Goal: Information Seeking & Learning: Learn about a topic

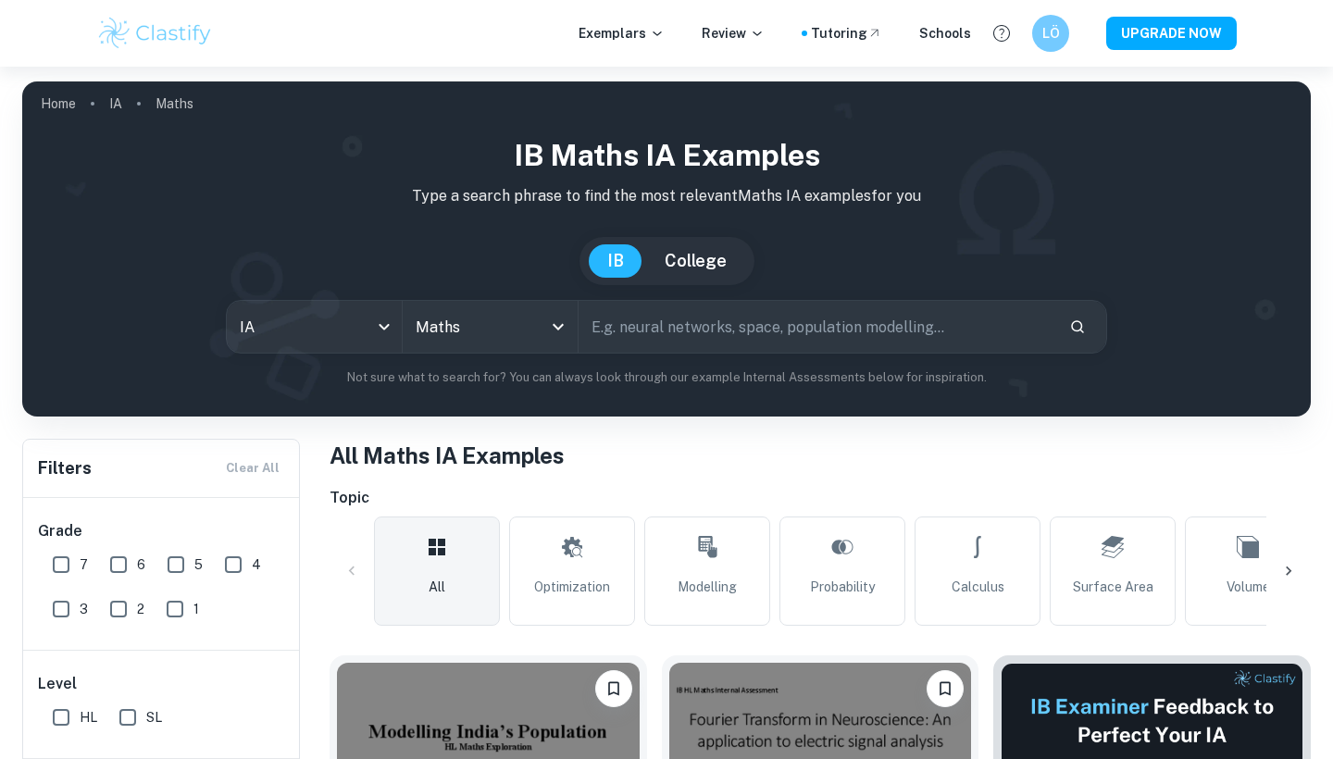
scroll to position [239, 0]
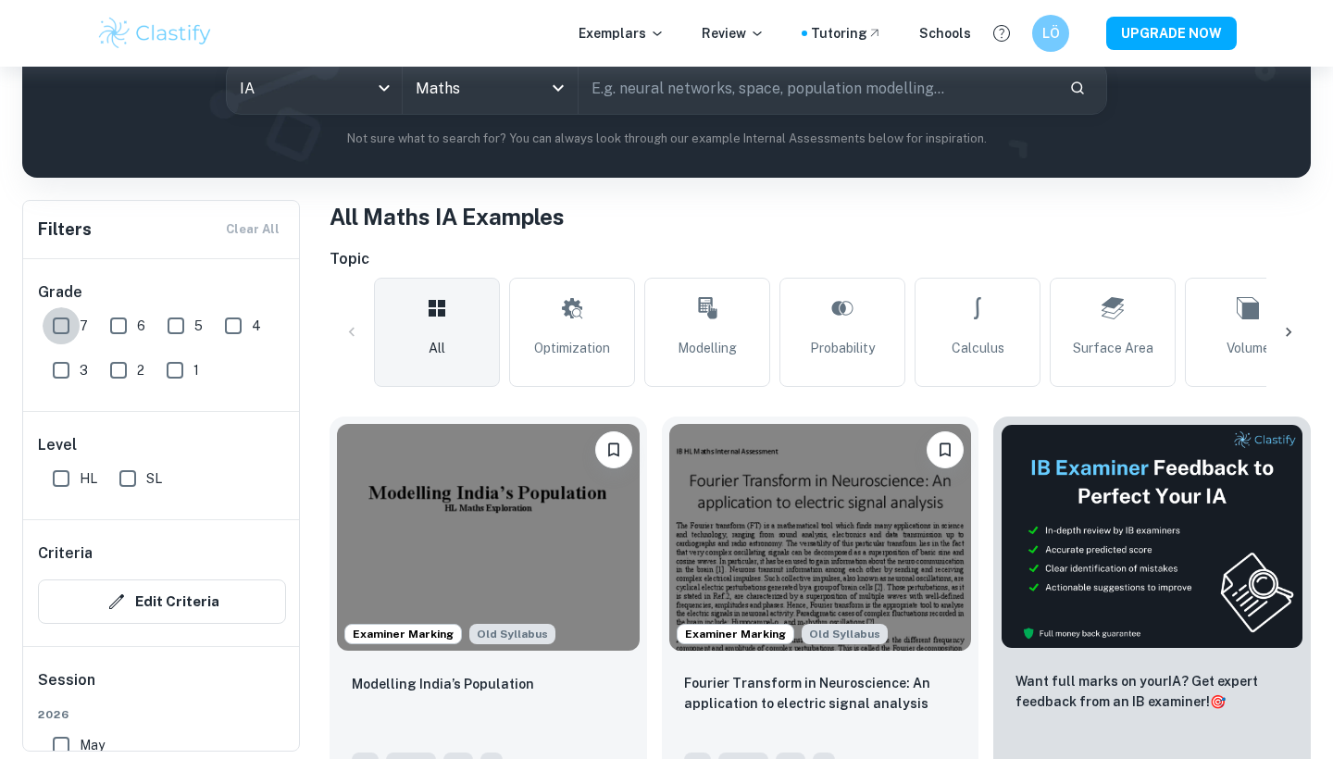
click at [69, 324] on input "7" at bounding box center [61, 325] width 37 height 37
checkbox input "true"
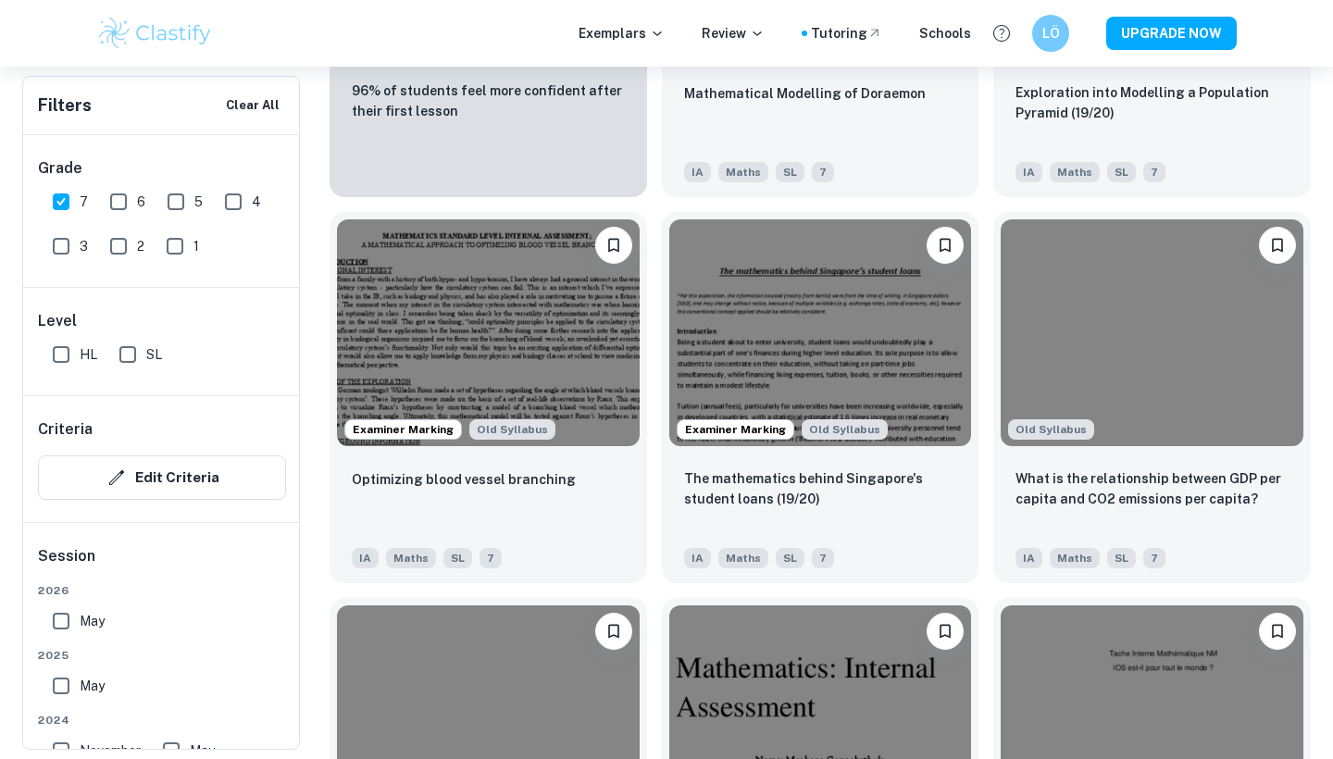
scroll to position [1626, 0]
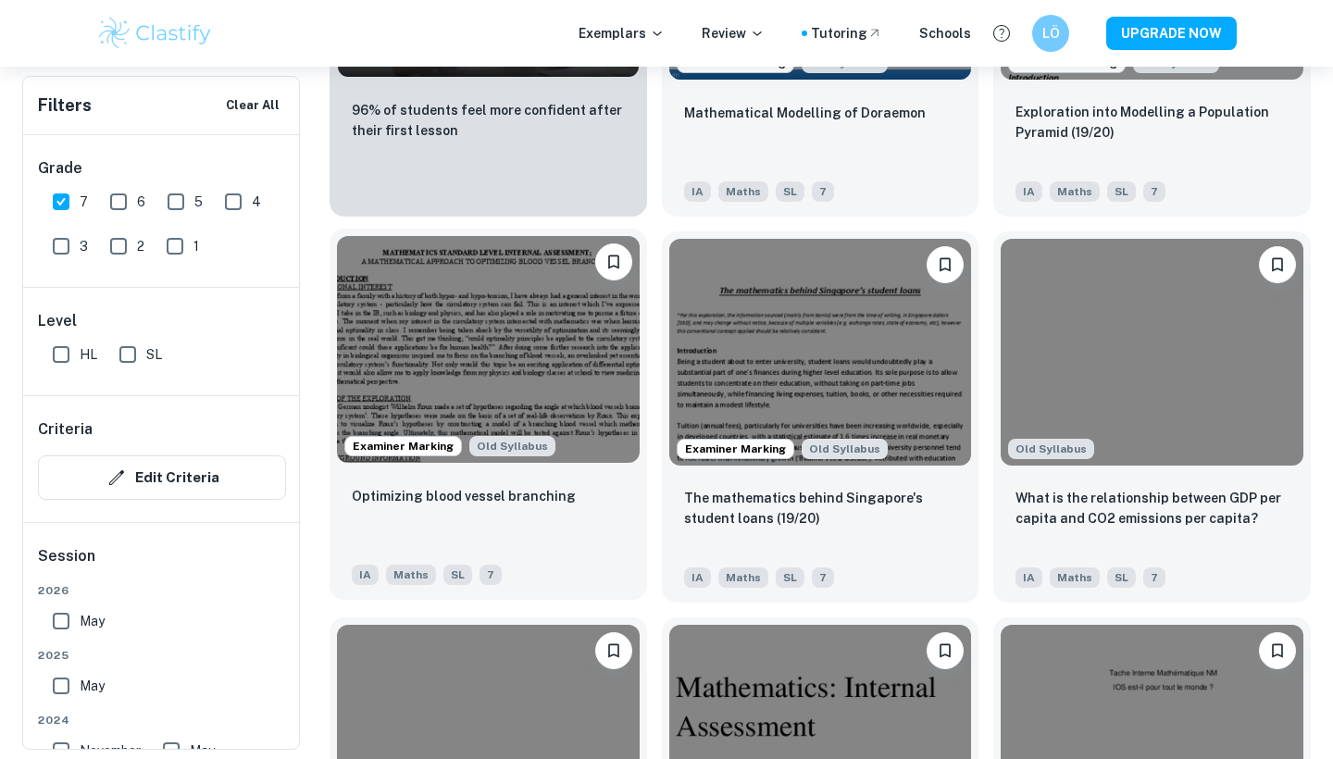
click at [476, 550] on div "Optimizing blood vessel branching IA Maths SL 7" at bounding box center [489, 535] width 318 height 130
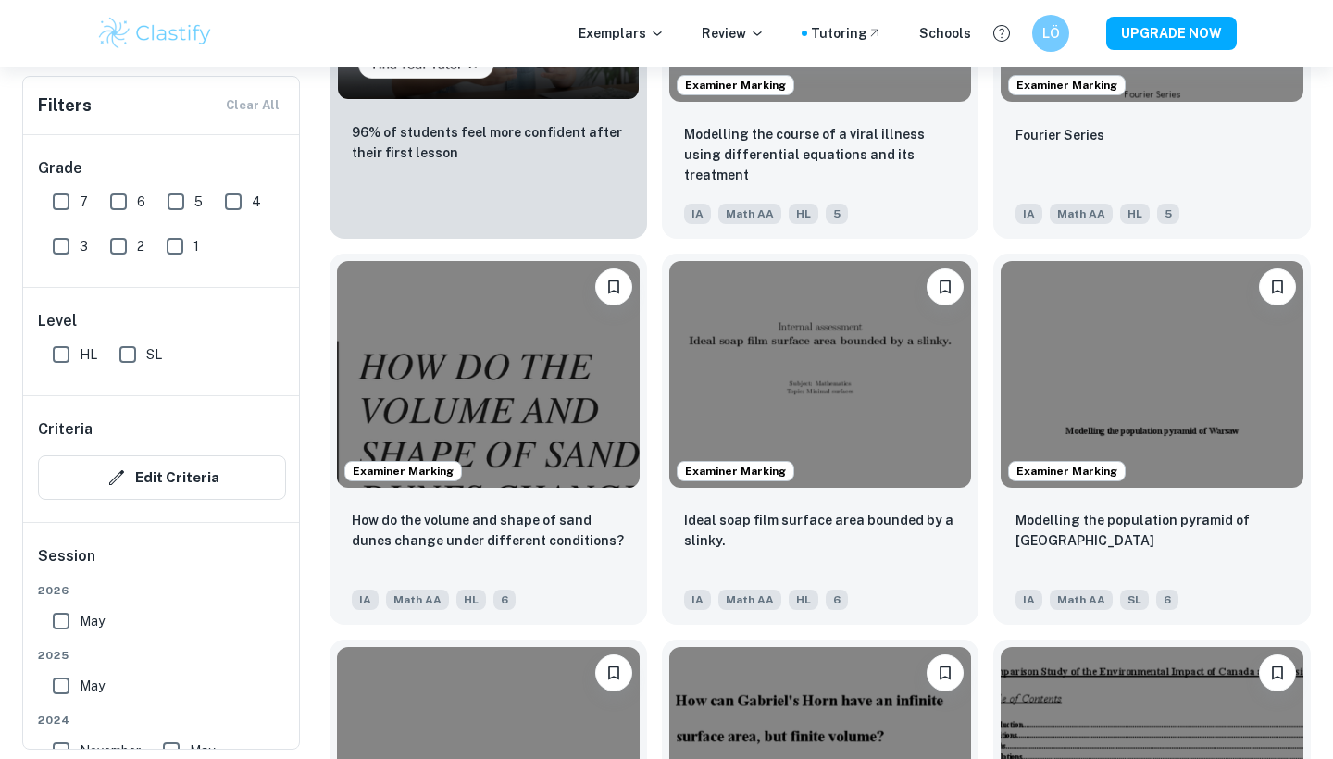
scroll to position [1561, 0]
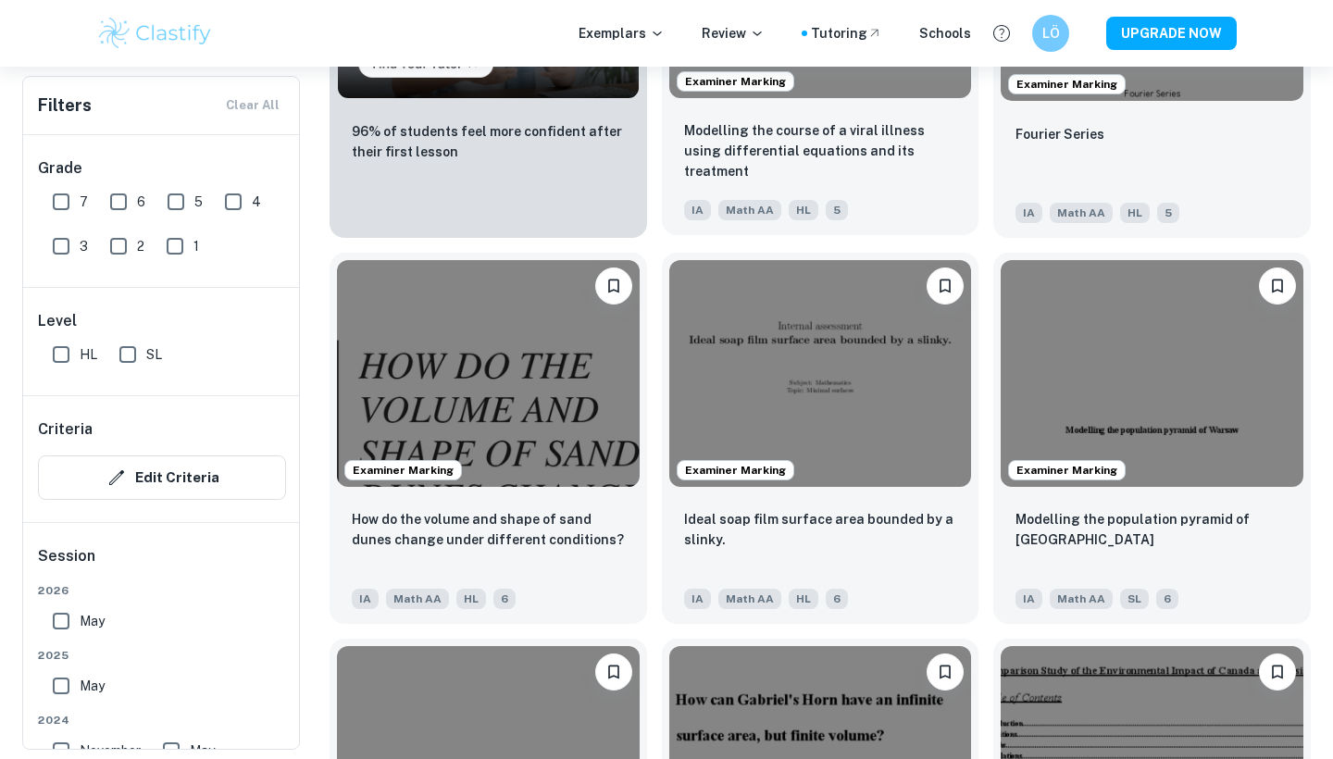
click at [942, 188] on div "Modelling the course of a viral illness using differential equations and its tr…" at bounding box center [821, 171] width 318 height 130
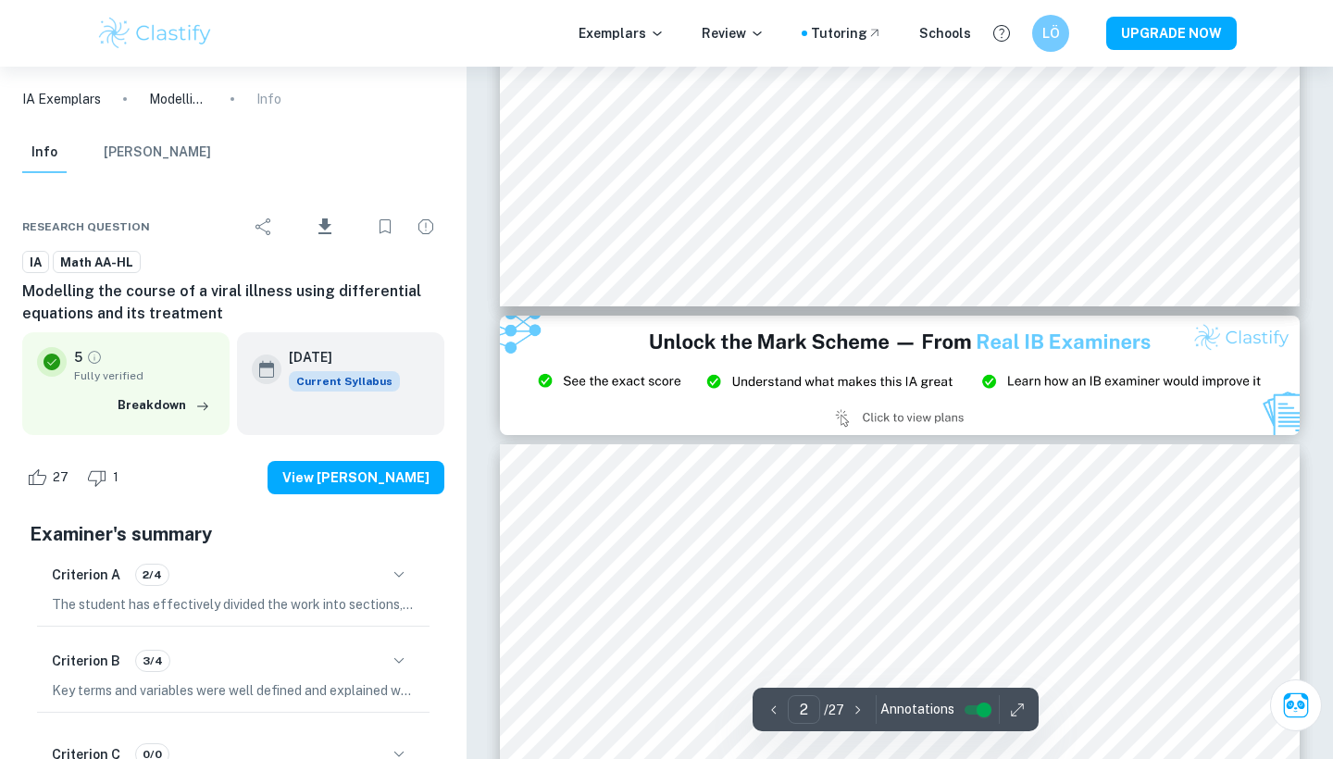
type input "3"
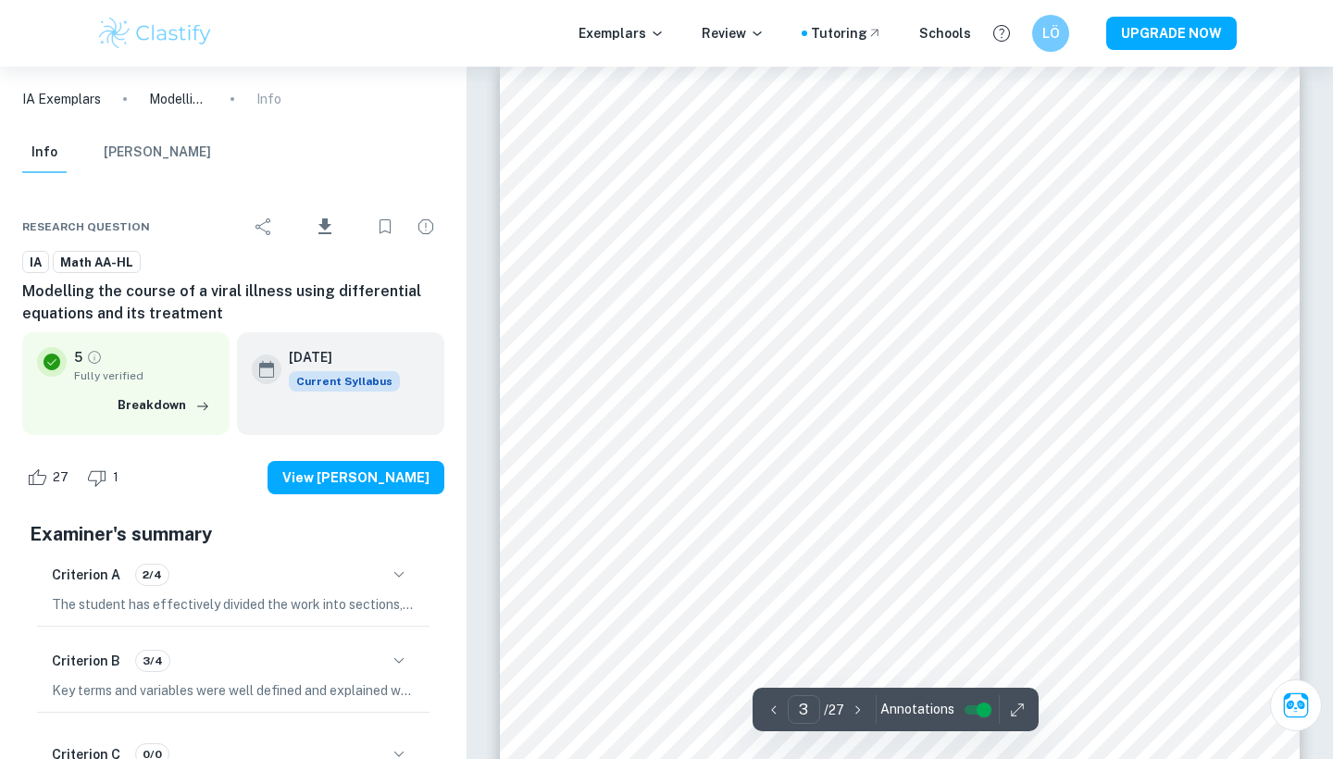
scroll to position [2560, 0]
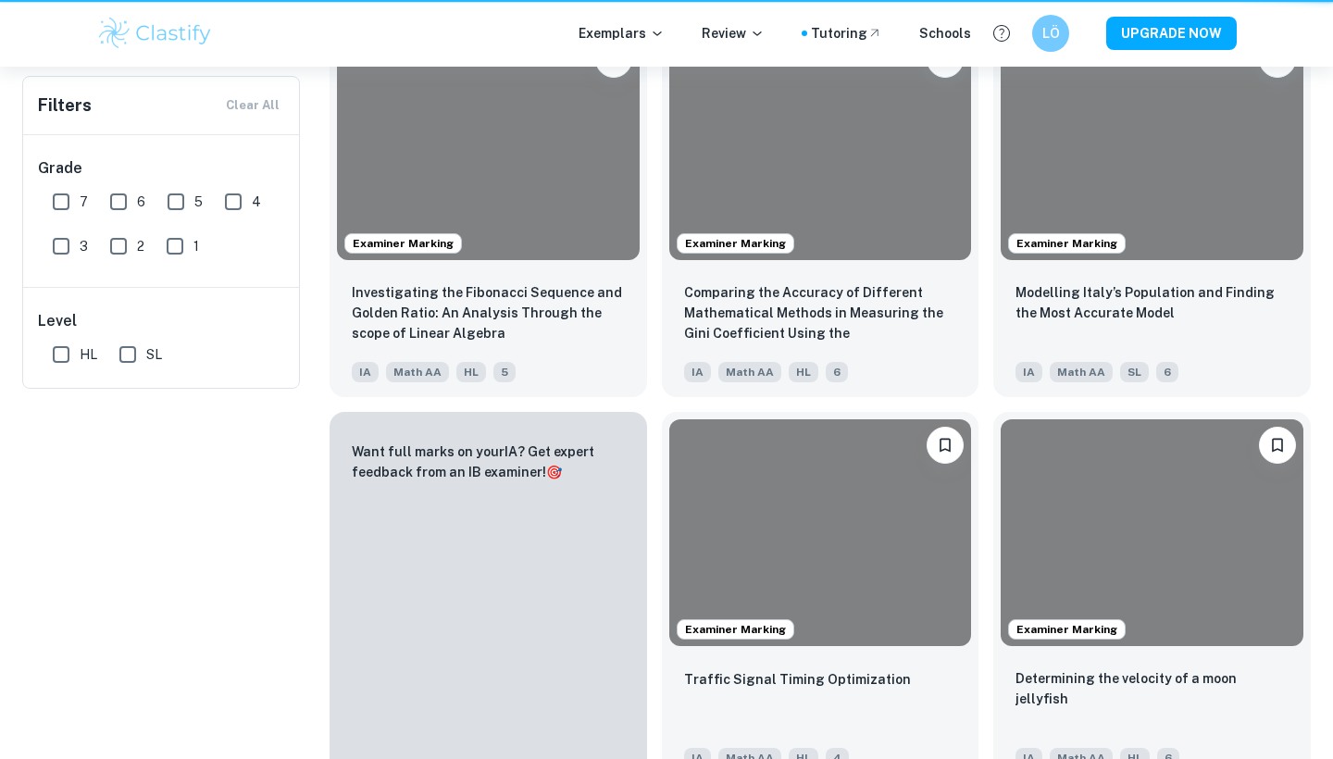
scroll to position [1561, 0]
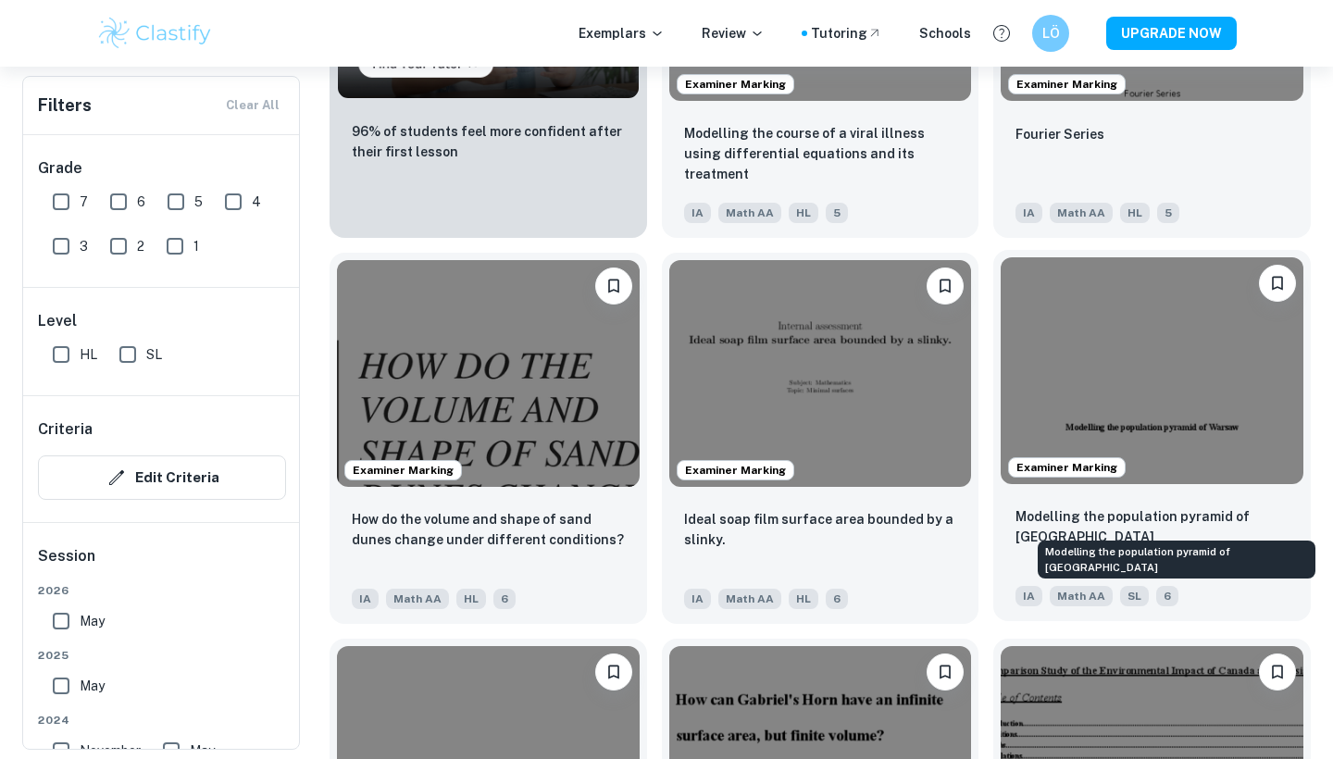
click at [1171, 522] on p "Modelling the population pyramid of [GEOGRAPHIC_DATA]" at bounding box center [1151, 526] width 273 height 41
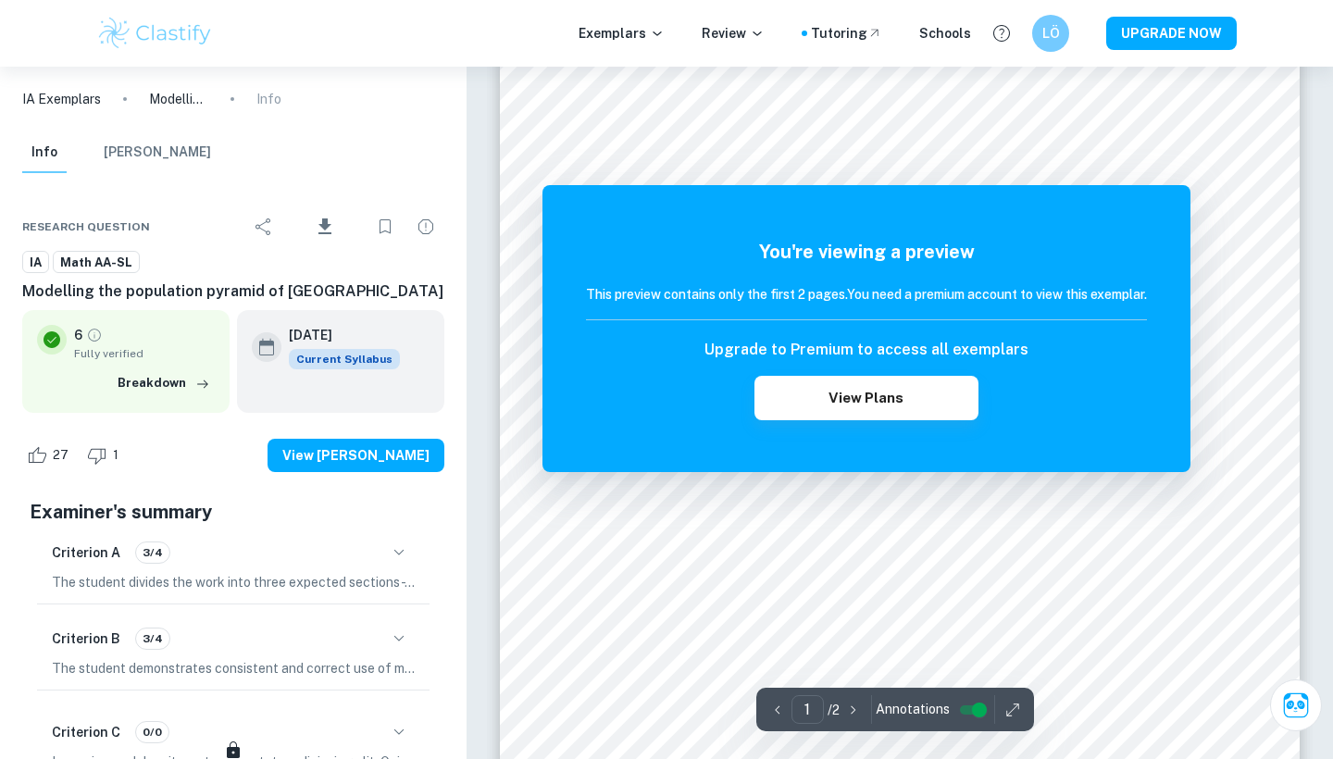
scroll to position [359, 0]
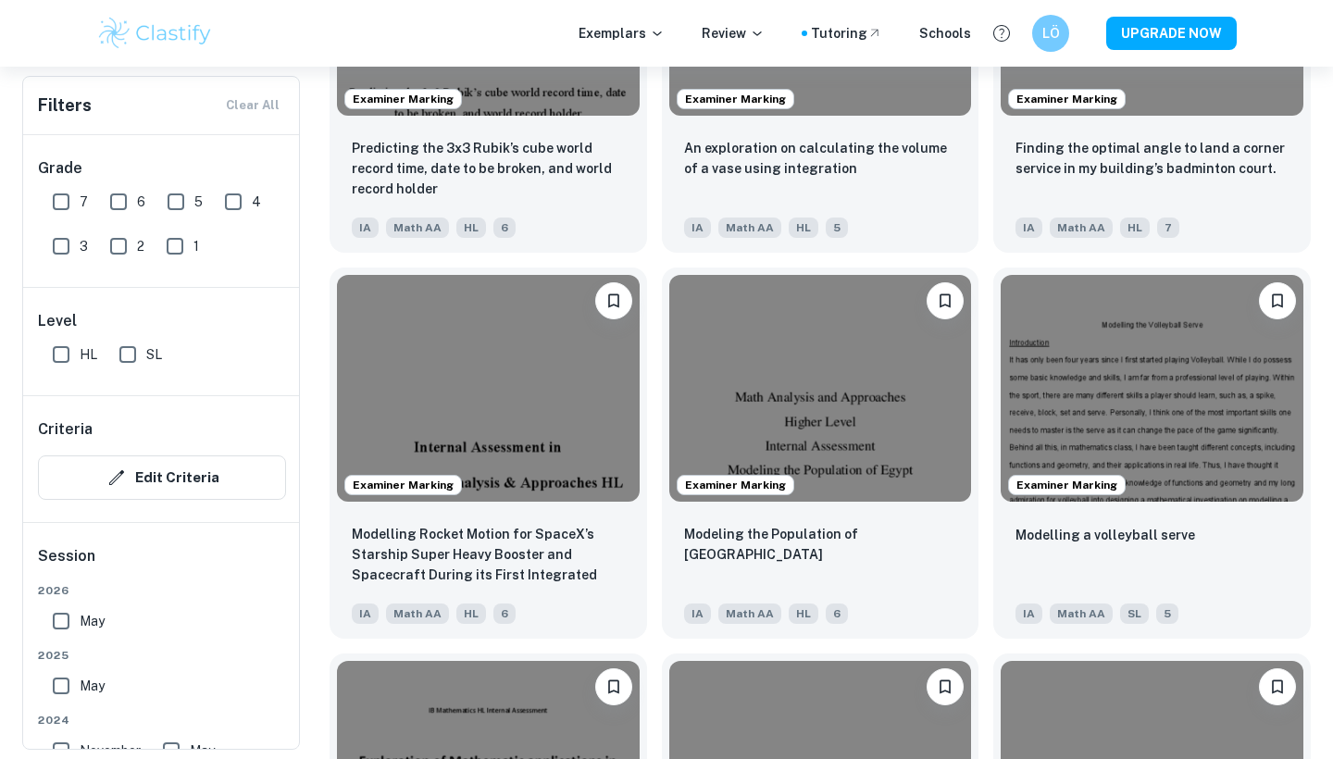
scroll to position [3864, 0]
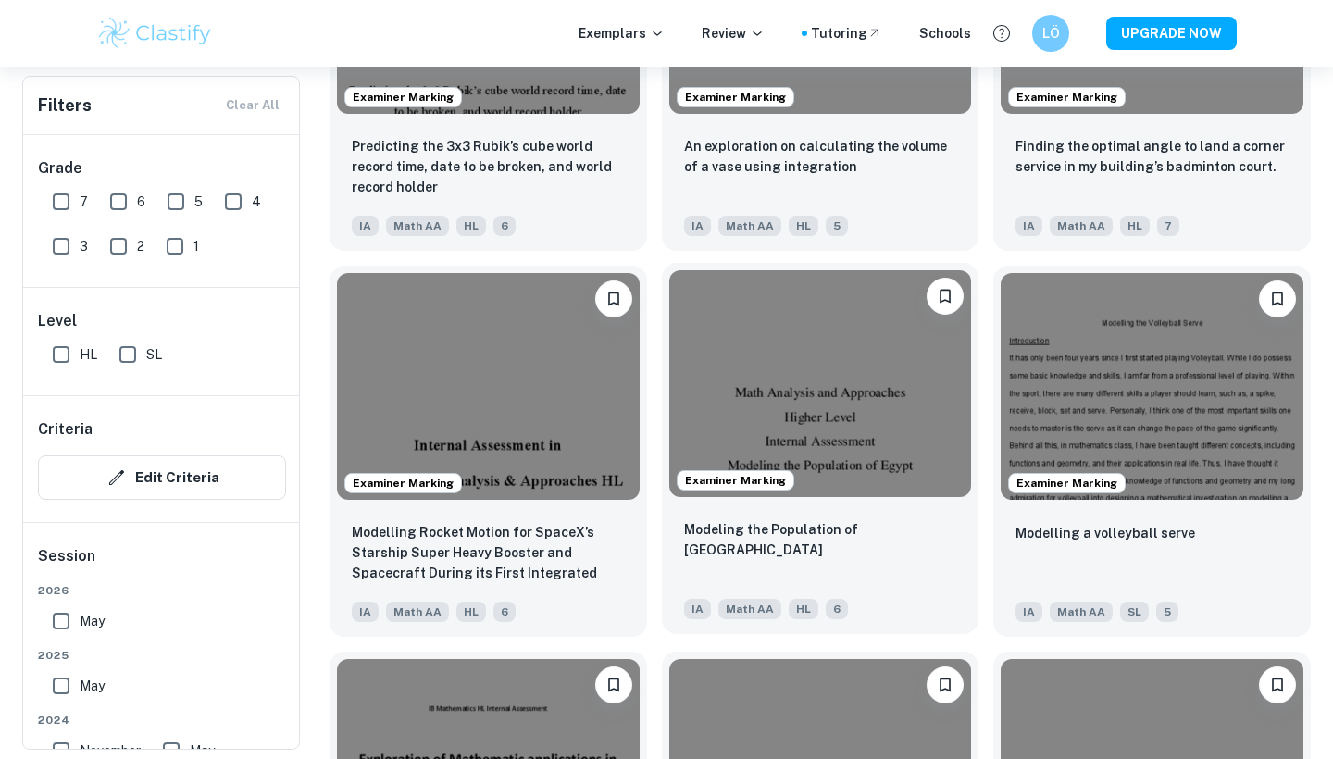
click at [910, 585] on div "Modeling the Population of [GEOGRAPHIC_DATA] [GEOGRAPHIC_DATA] Math AA HL 6" at bounding box center [821, 569] width 318 height 130
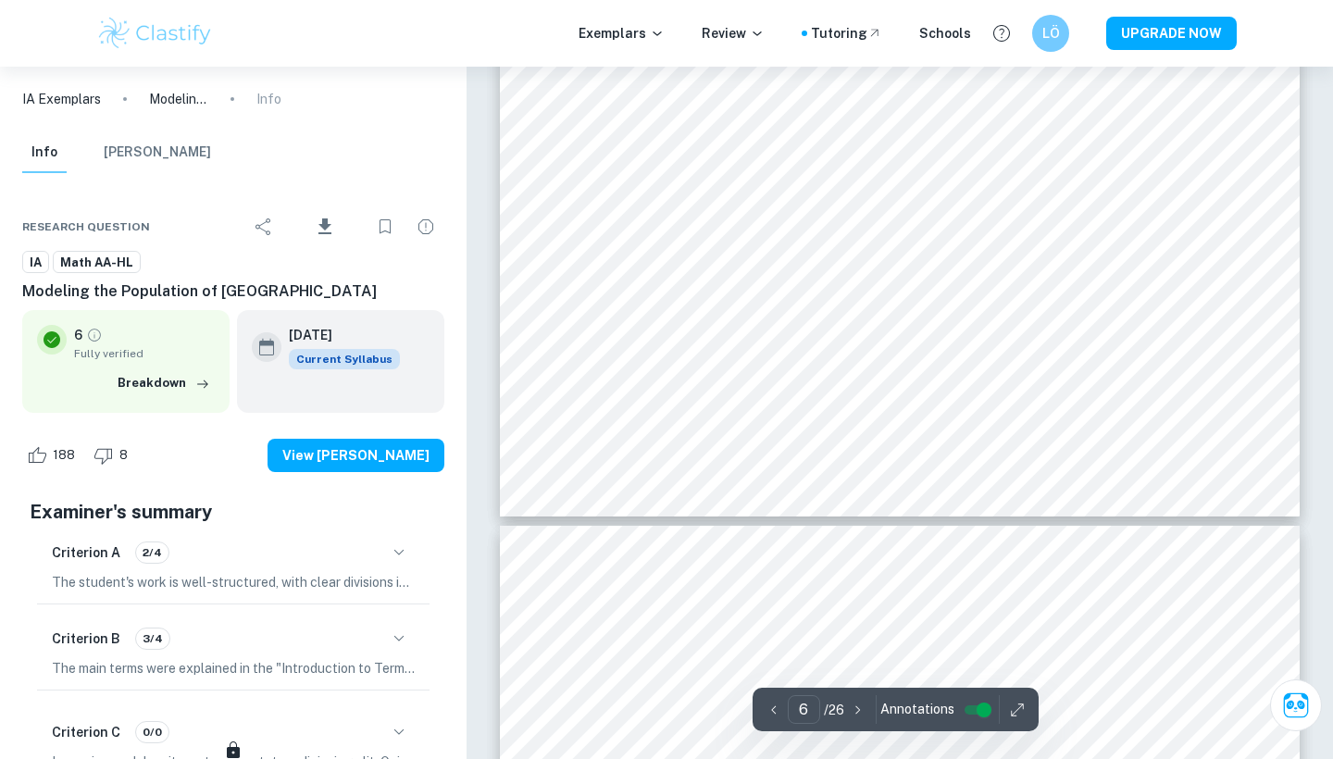
scroll to position [6099, 0]
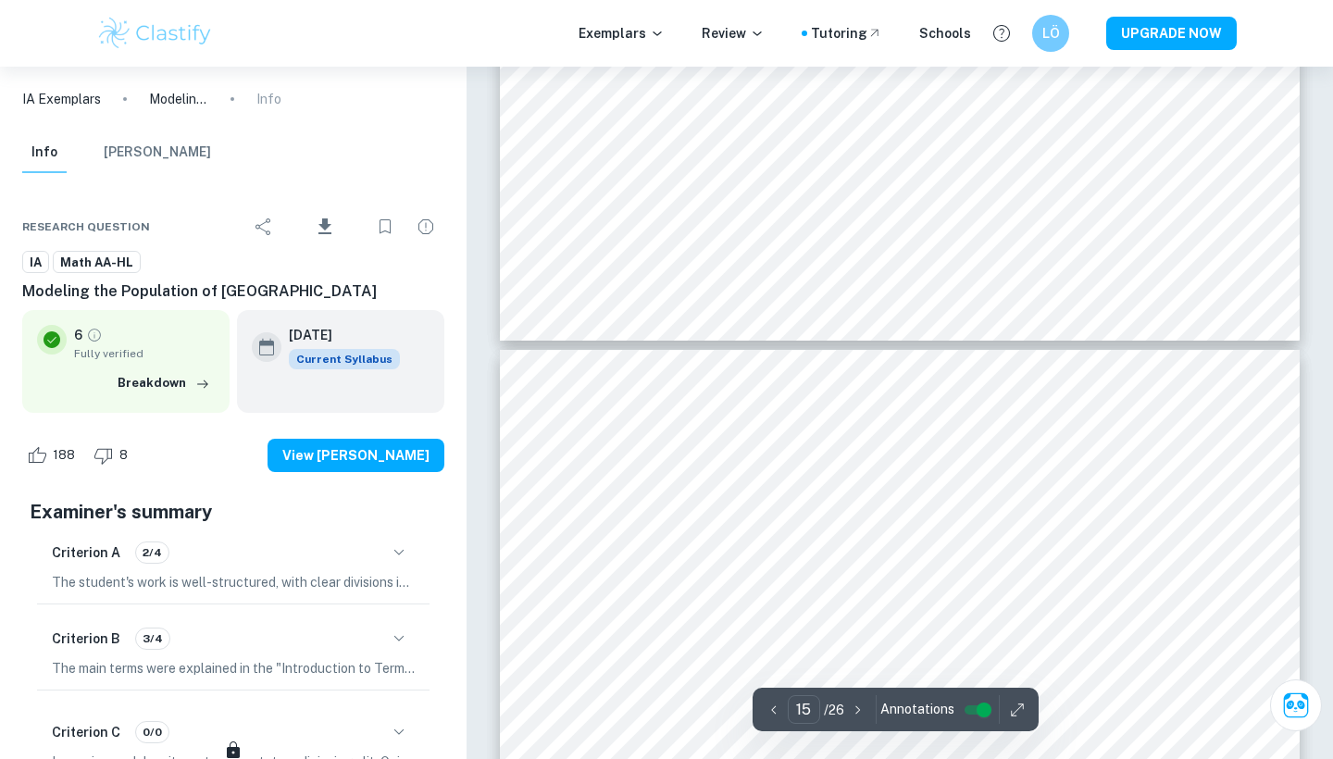
type input "16"
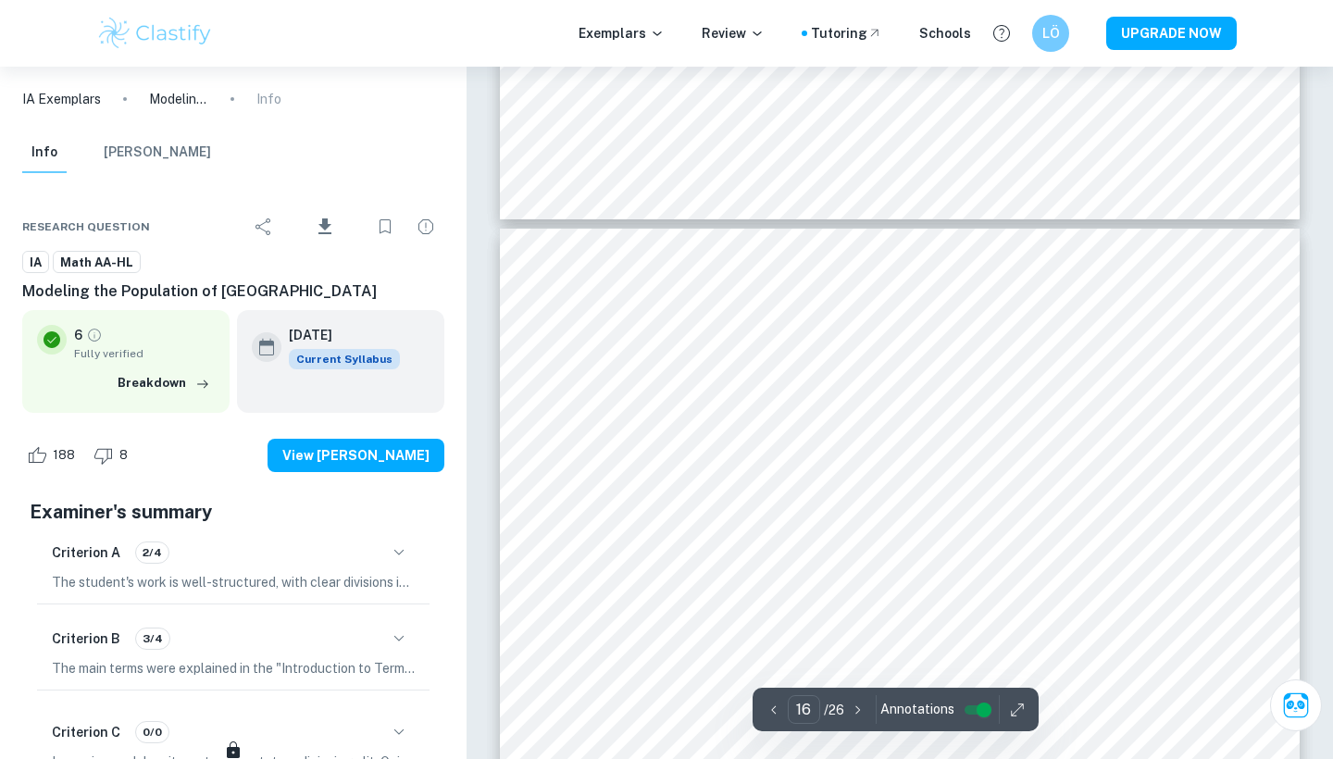
scroll to position [16062, 0]
